Goal: Answer question/provide support: Answer question/provide support

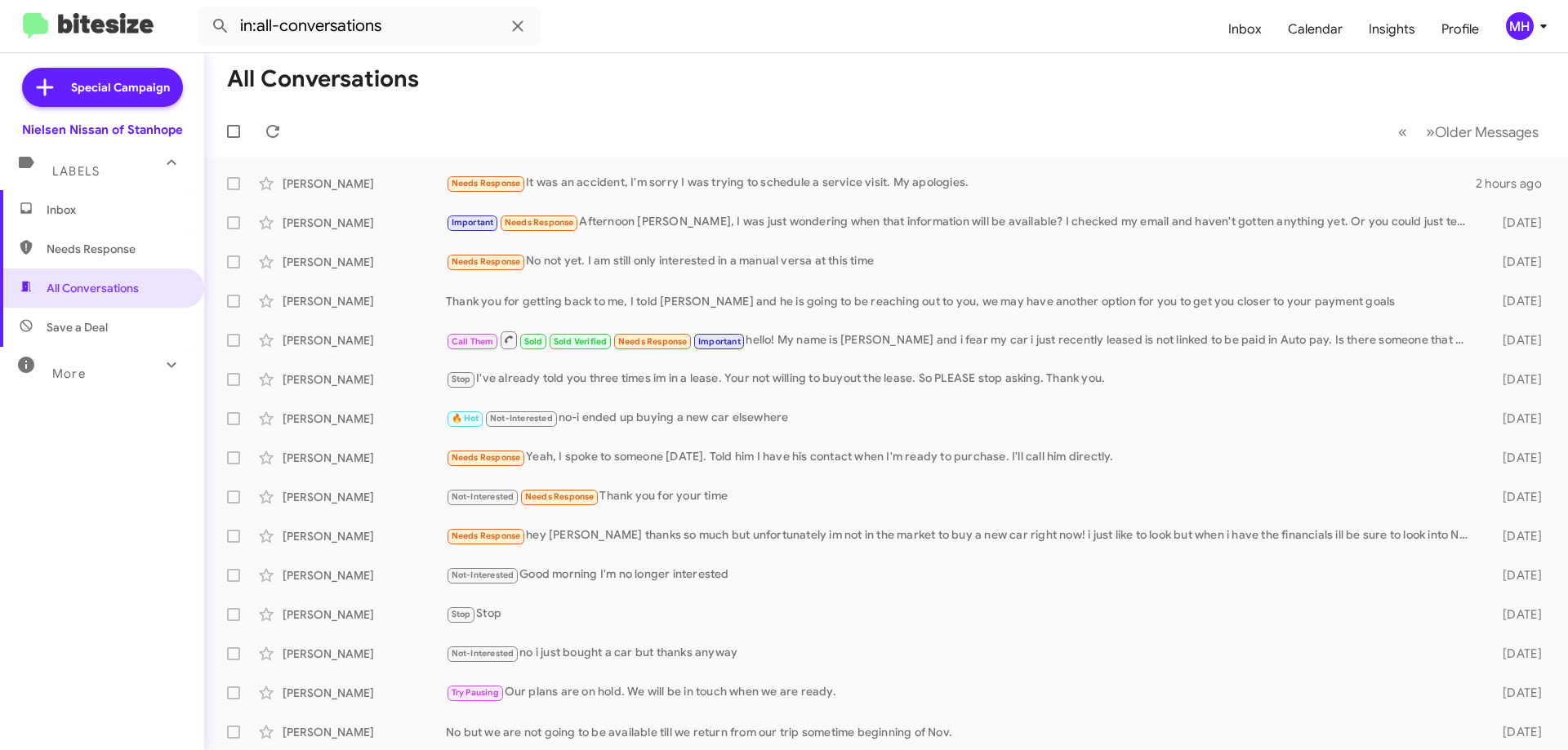
click at [108, 214] on span "Inbox" at bounding box center [116, 210] width 139 height 16
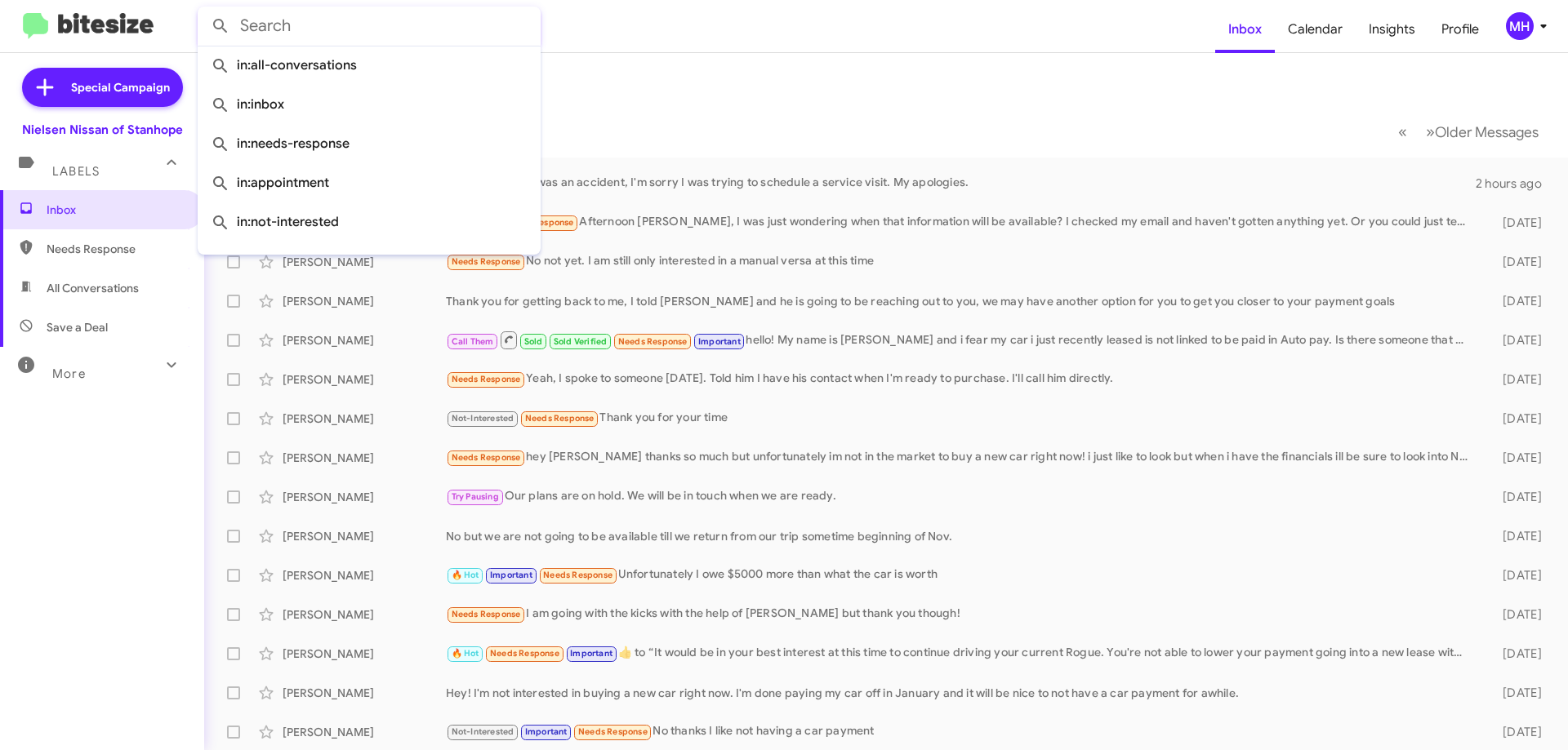
click at [276, 28] on input "text" at bounding box center [369, 26] width 343 height 39
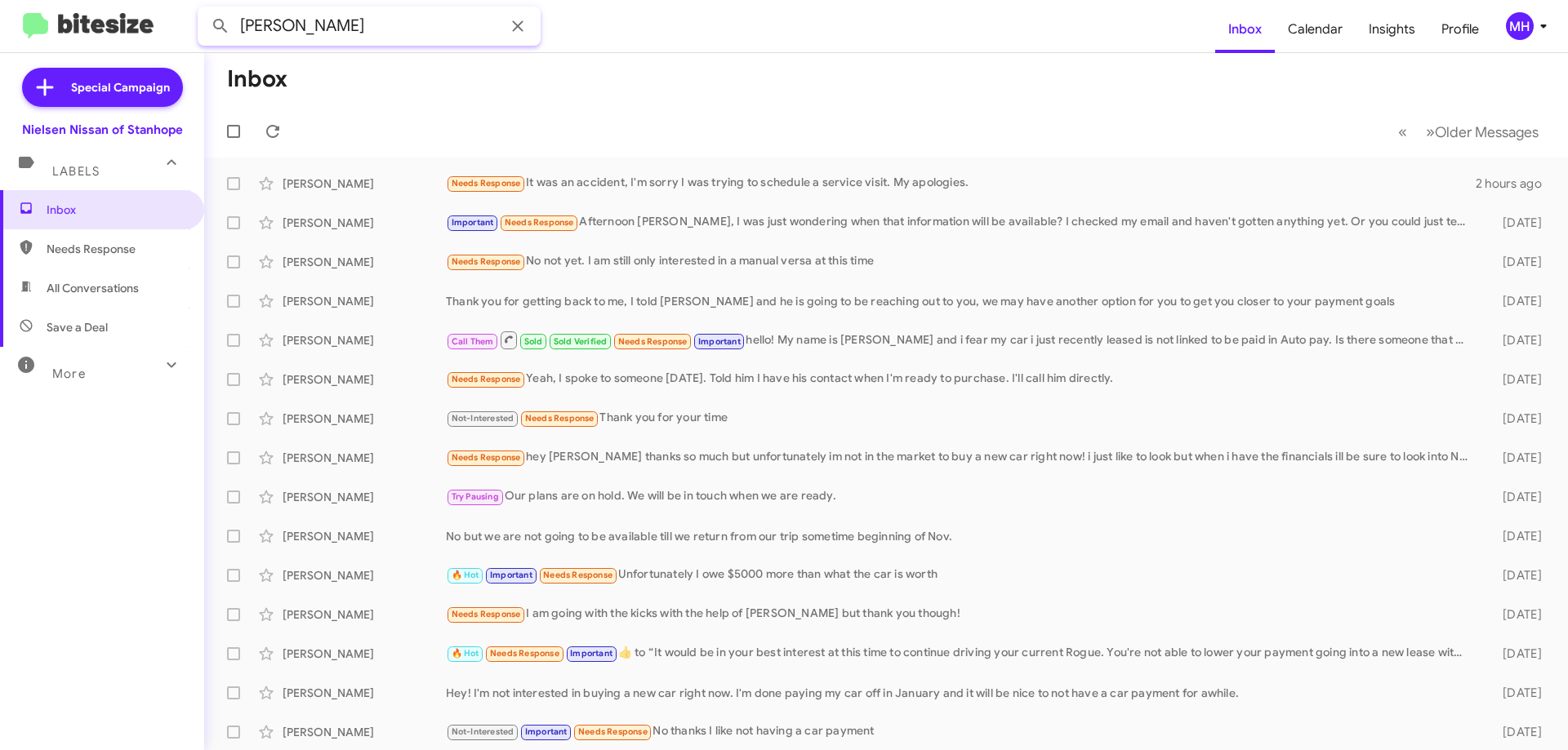
type input "[PERSON_NAME]"
click at [204, 10] on button at bounding box center [220, 26] width 33 height 33
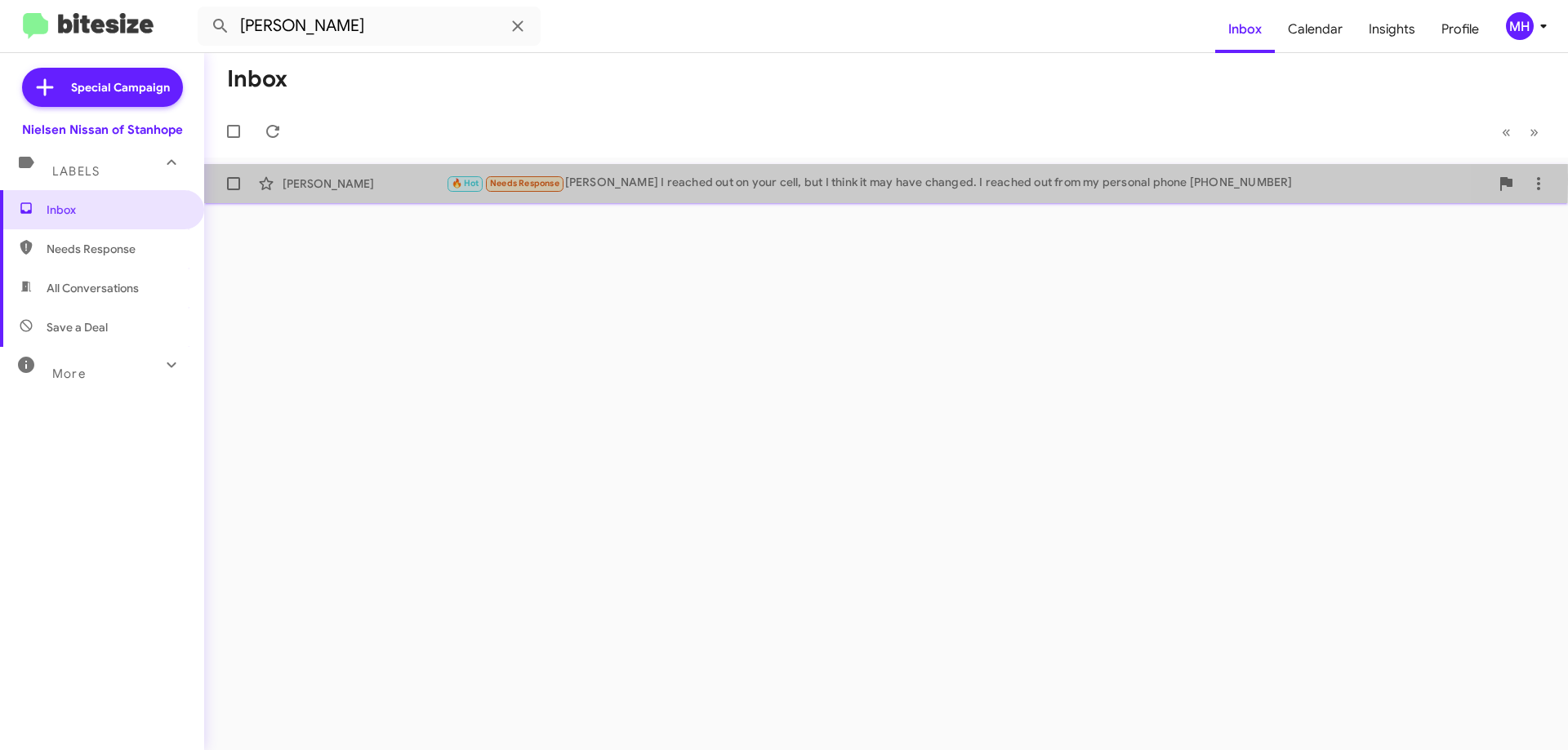
click at [689, 180] on div "🔥 Hot Needs Response [PERSON_NAME] I reached out on your cell, but I think it m…" at bounding box center [967, 182] width 1044 height 19
